Goal: Find contact information: Find contact information

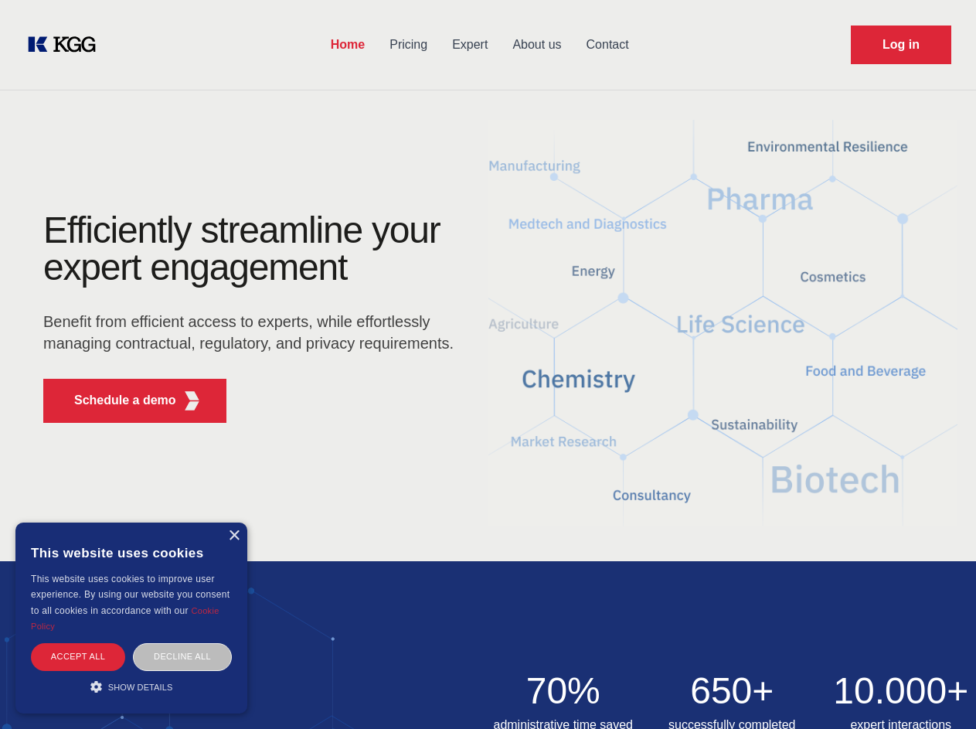
click at [487, 364] on div "Efficiently streamline your expert engagement Benefit from efficient access to …" at bounding box center [254, 323] width 470 height 223
click at [116, 400] on p "Schedule a demo" at bounding box center [125, 400] width 102 height 19
click at [233, 535] on div "× This website uses cookies This website uses cookies to improve user experienc…" at bounding box center [131, 617] width 232 height 191
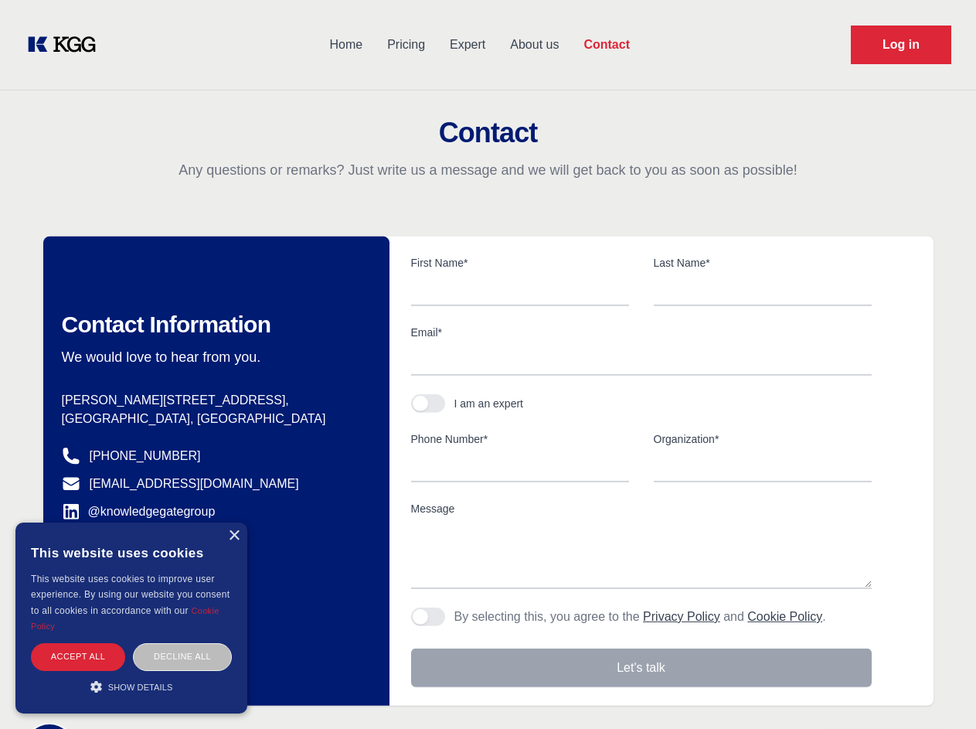
click at [78, 656] on div "Accept all" at bounding box center [78, 656] width 94 height 27
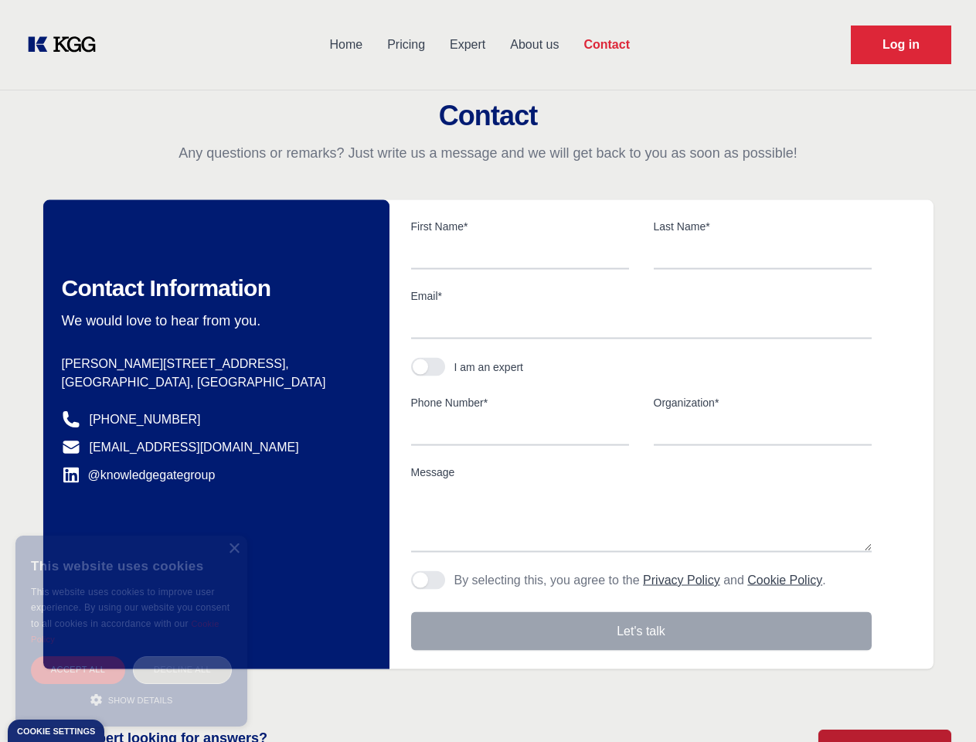
click at [182, 656] on div "Decline all" at bounding box center [182, 669] width 99 height 27
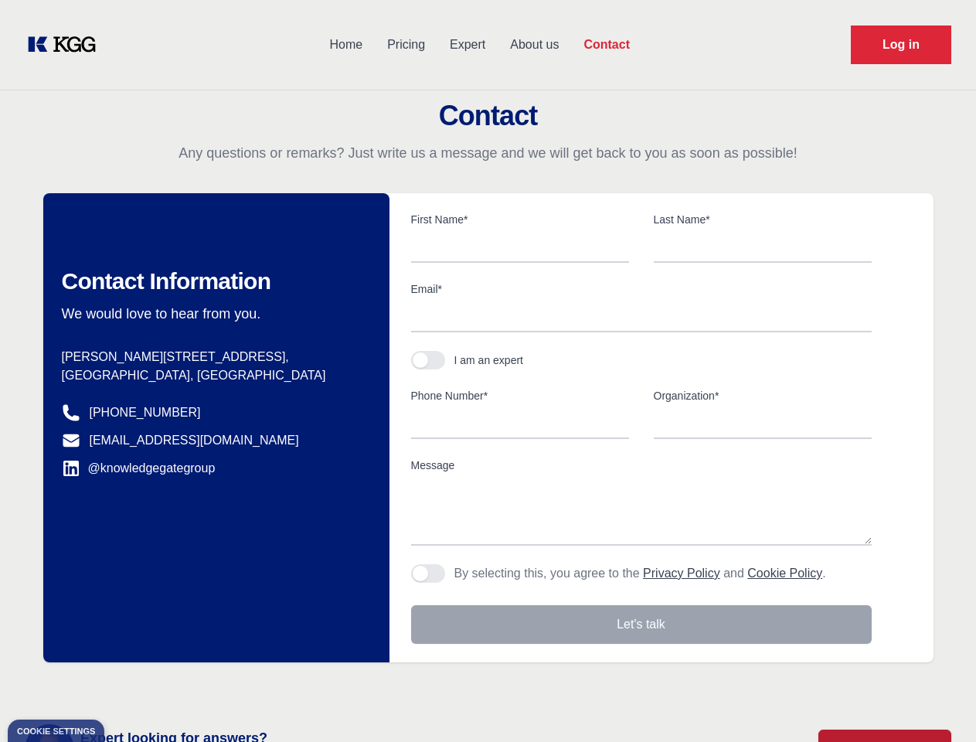
click at [131, 686] on main "Contact Any questions or remarks? Just write us a message and we will get back …" at bounding box center [488, 402] width 976 height 804
